Goal: Task Accomplishment & Management: Manage account settings

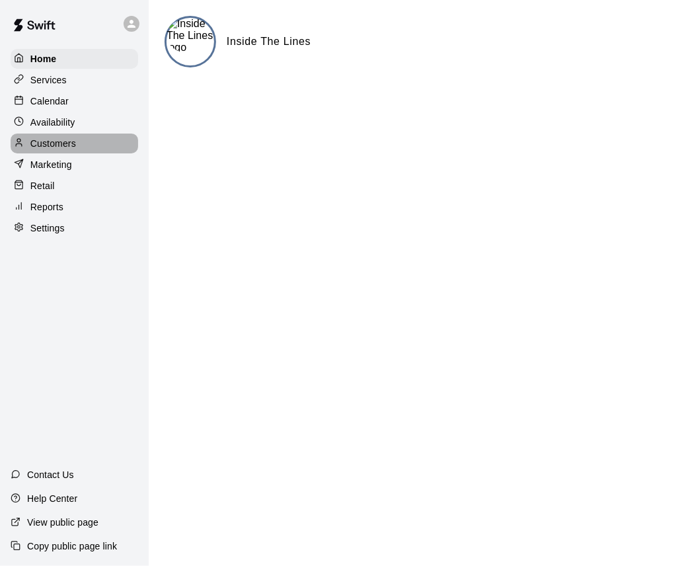
click at [73, 150] on p "Customers" at bounding box center [53, 143] width 46 height 13
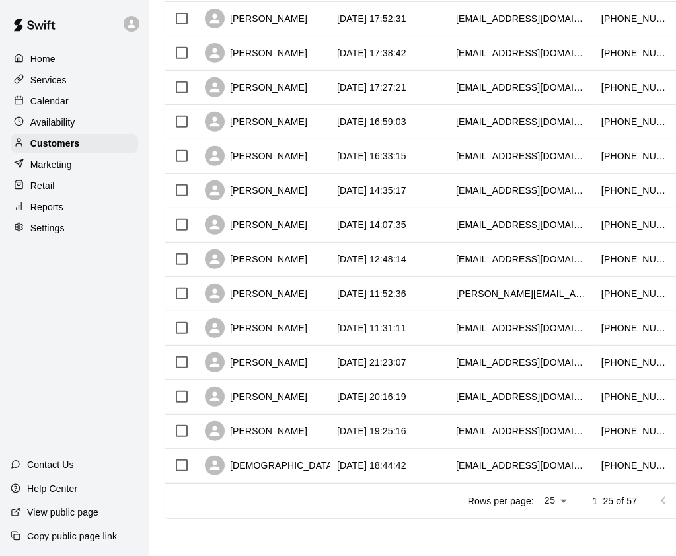
scroll to position [586, 0]
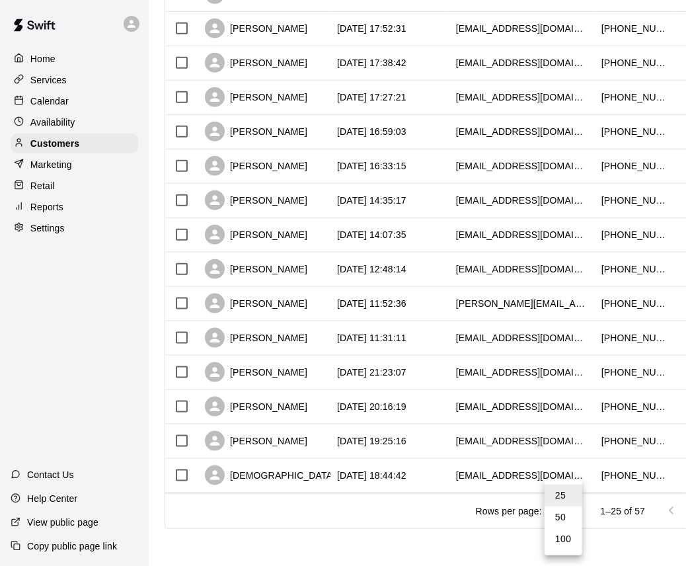
click at [565, 526] on li "50" at bounding box center [564, 517] width 38 height 22
type input "**"
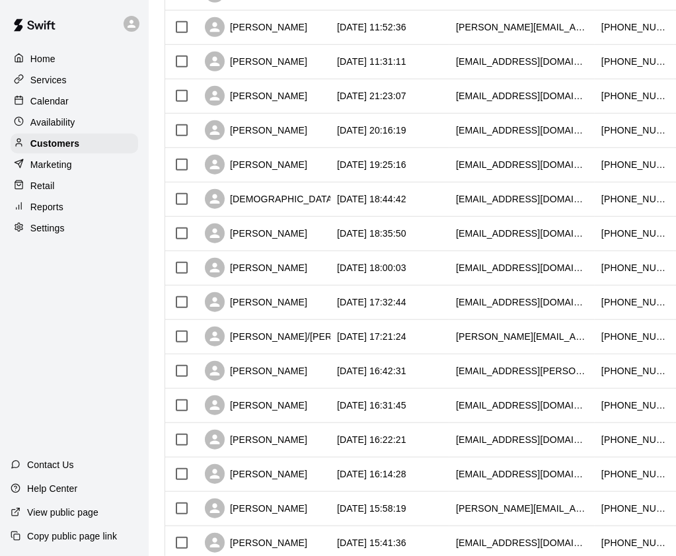
scroll to position [849, 0]
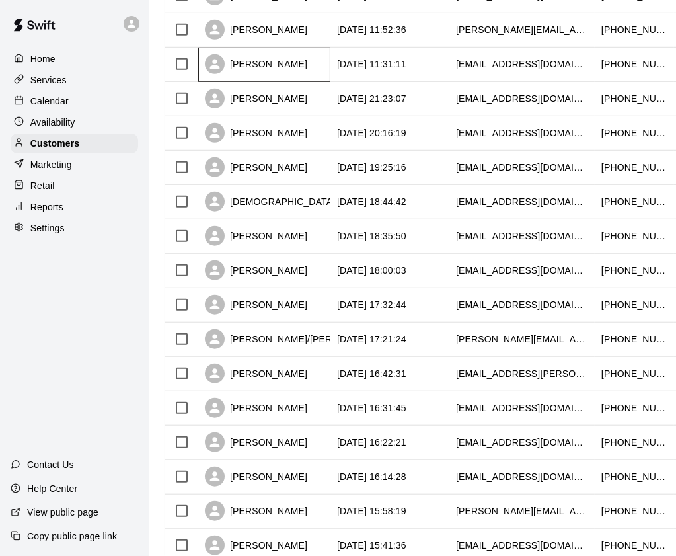
click at [262, 67] on div "Stephanie Lank" at bounding box center [256, 64] width 102 height 20
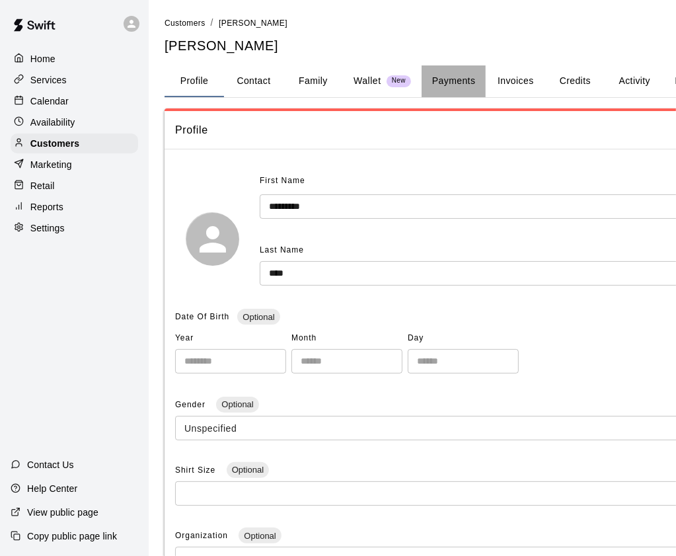
click at [476, 79] on button "Payments" at bounding box center [454, 81] width 64 height 32
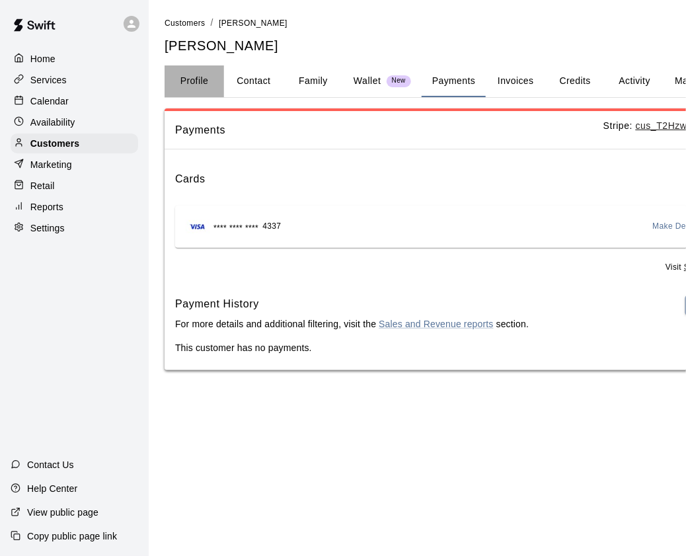
click at [195, 80] on button "Profile" at bounding box center [195, 81] width 60 height 32
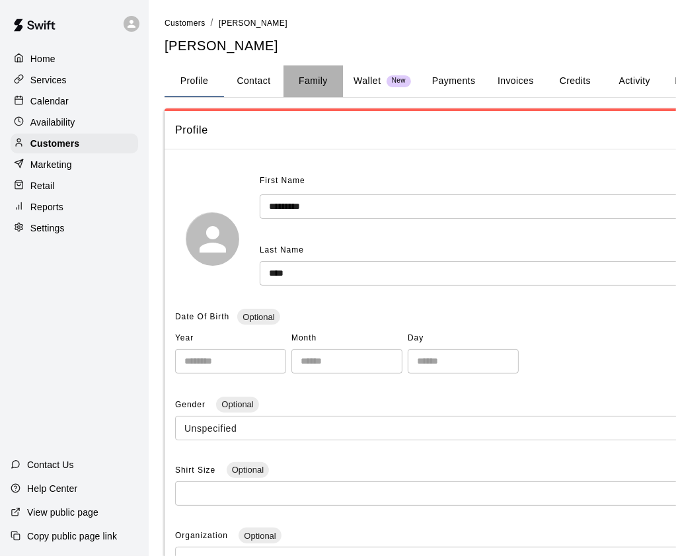
click at [307, 89] on button "Family" at bounding box center [314, 81] width 60 height 32
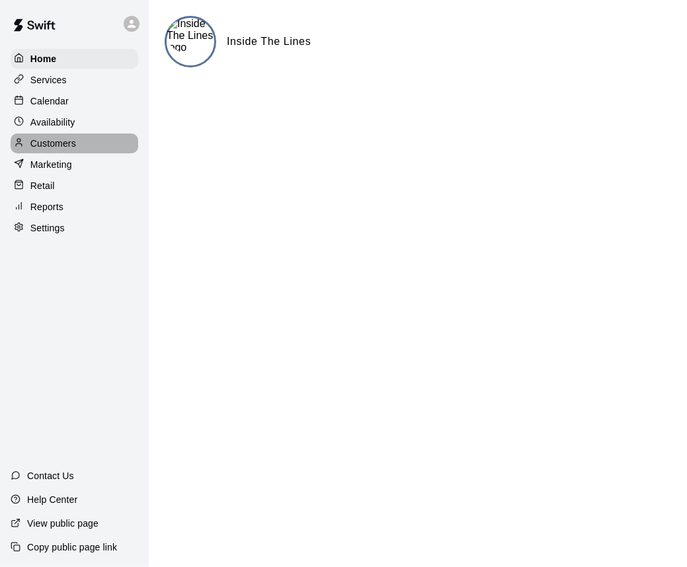
click at [58, 147] on p "Customers" at bounding box center [53, 143] width 46 height 13
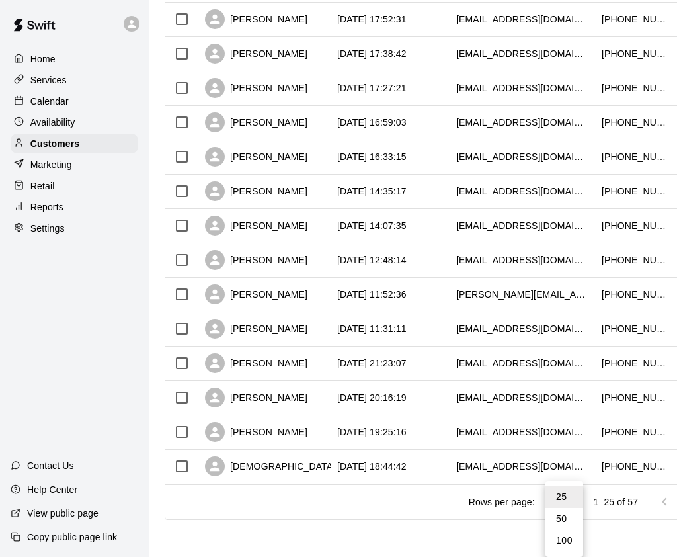
scroll to position [585, 0]
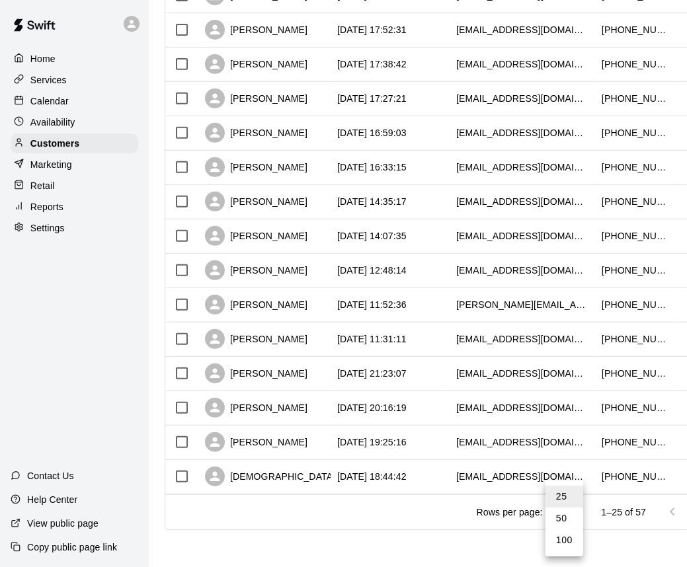
click at [563, 541] on li "100" at bounding box center [564, 541] width 38 height 22
type input "***"
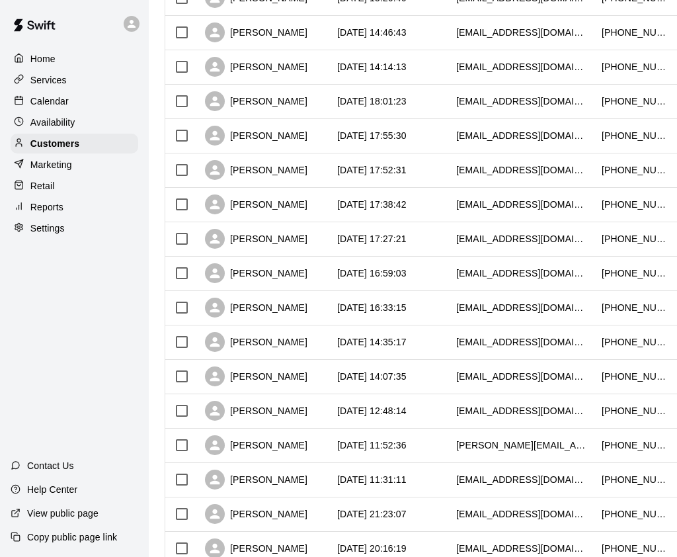
scroll to position [0, 0]
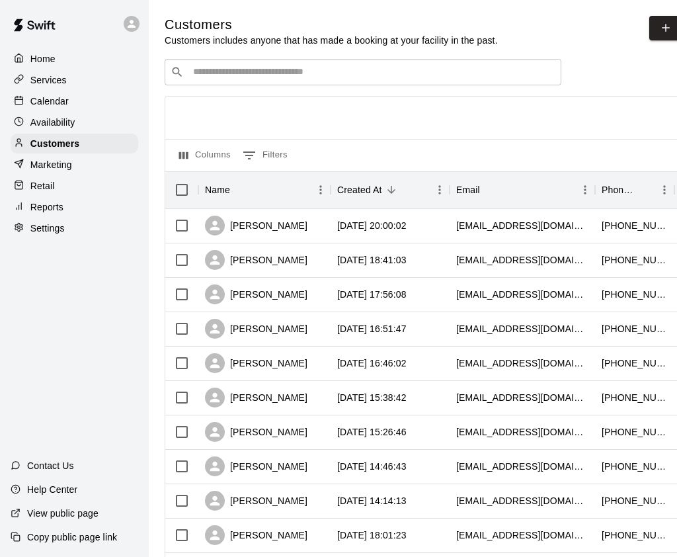
click at [301, 71] on input "Search customers by name or email" at bounding box center [372, 71] width 366 height 13
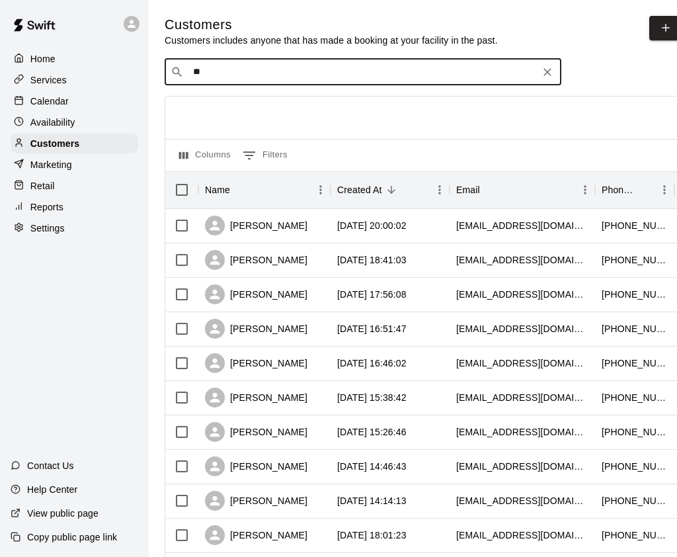
type input "*"
